Goal: Task Accomplishment & Management: Use online tool/utility

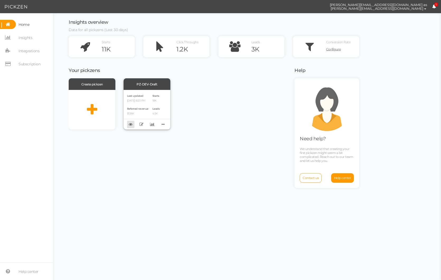
click at [131, 127] on link at bounding box center [130, 124] width 7 height 7
click at [156, 84] on div "PZ-DEV-Draft" at bounding box center [147, 84] width 47 height 12
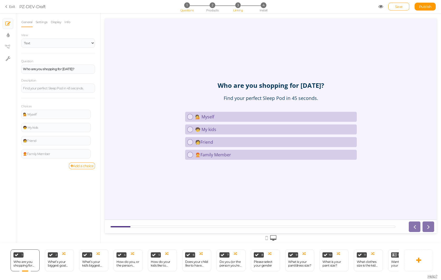
click at [237, 6] on span "3" at bounding box center [238, 5] width 6 height 6
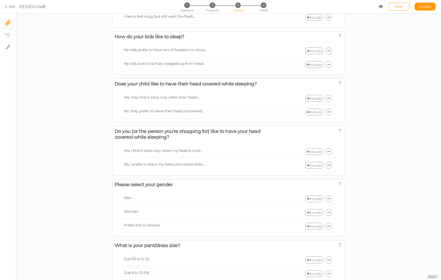
scroll to position [381, 0]
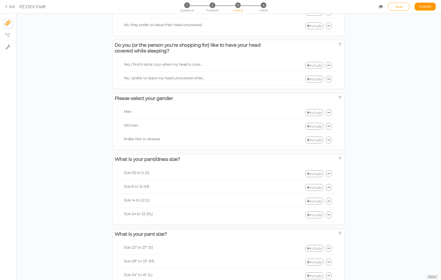
click at [312, 172] on link "Include" at bounding box center [314, 174] width 18 height 7
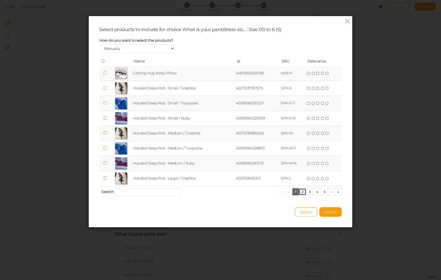
click at [300, 192] on link "2" at bounding box center [303, 192] width 8 height 7
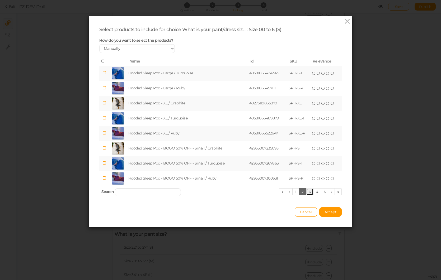
click at [308, 192] on link "3" at bounding box center [310, 192] width 8 height 7
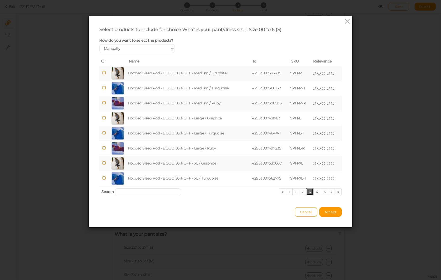
click at [310, 192] on link "3" at bounding box center [310, 192] width 8 height 7
click at [315, 191] on link "4" at bounding box center [317, 192] width 8 height 7
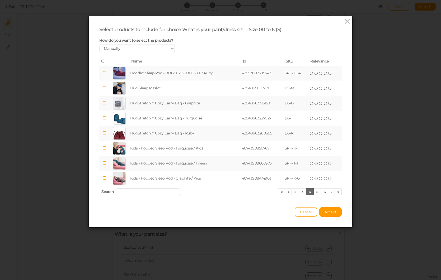
drag, startPoint x: 348, startPoint y: 19, endPoint x: 345, endPoint y: 49, distance: 30.7
click at [348, 19] on icon at bounding box center [347, 21] width 8 height 8
